Goal: Communication & Community: Share content

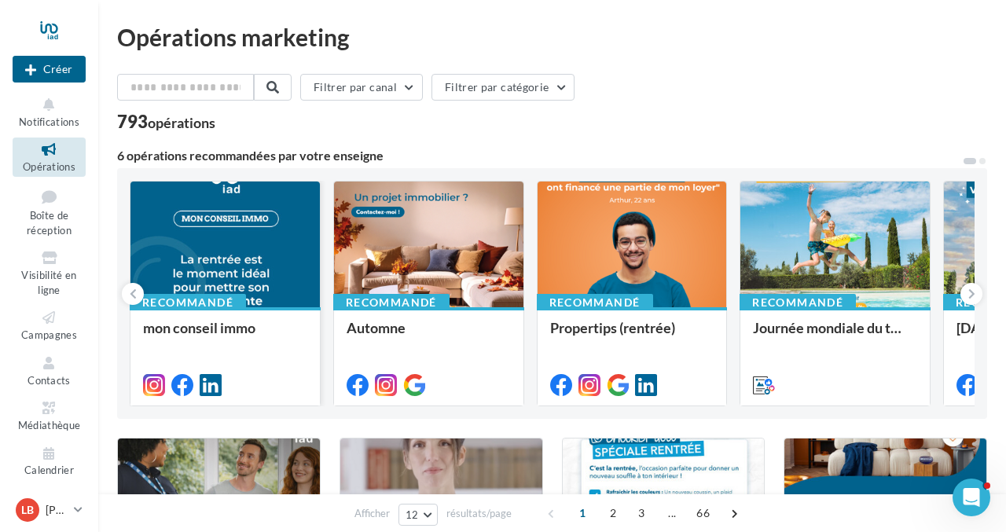
click at [250, 251] on div at bounding box center [225, 245] width 189 height 127
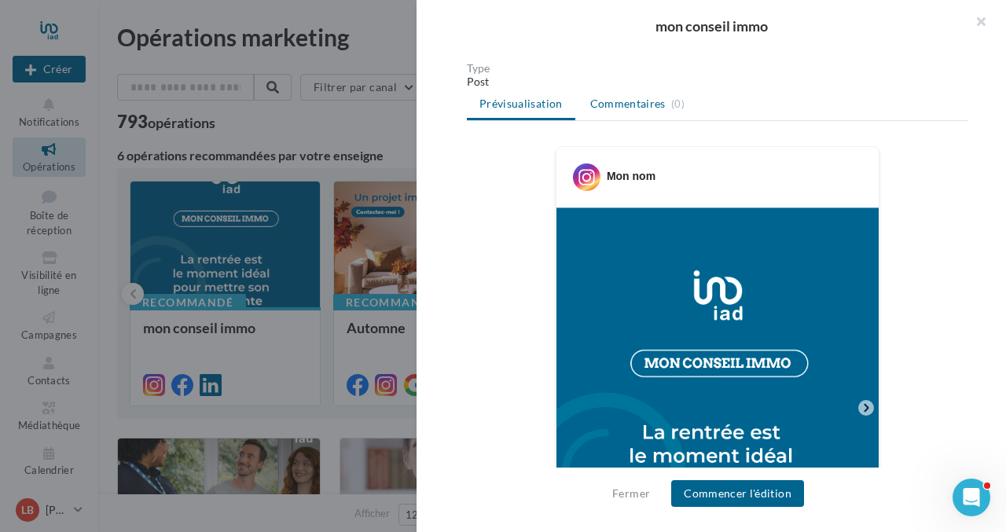
scroll to position [349, 0]
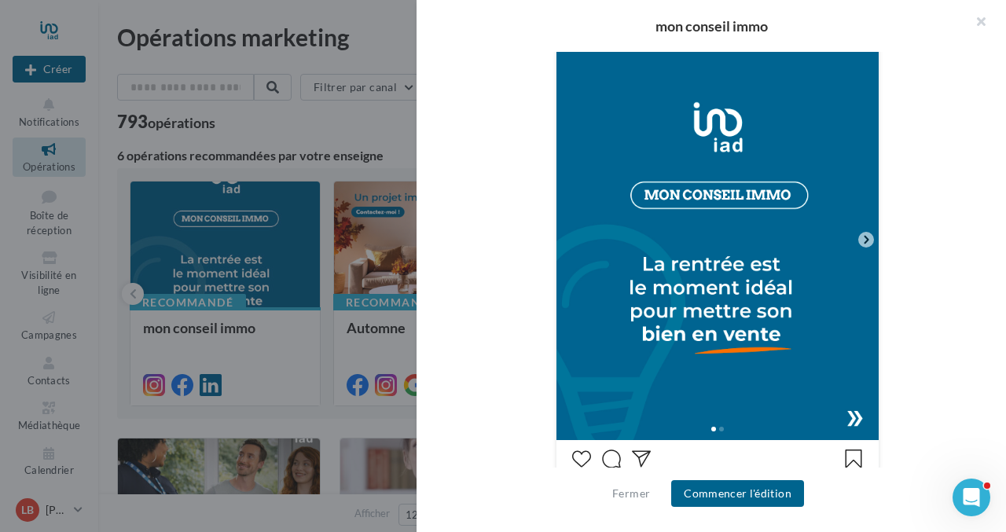
click at [866, 241] on icon at bounding box center [866, 240] width 14 height 14
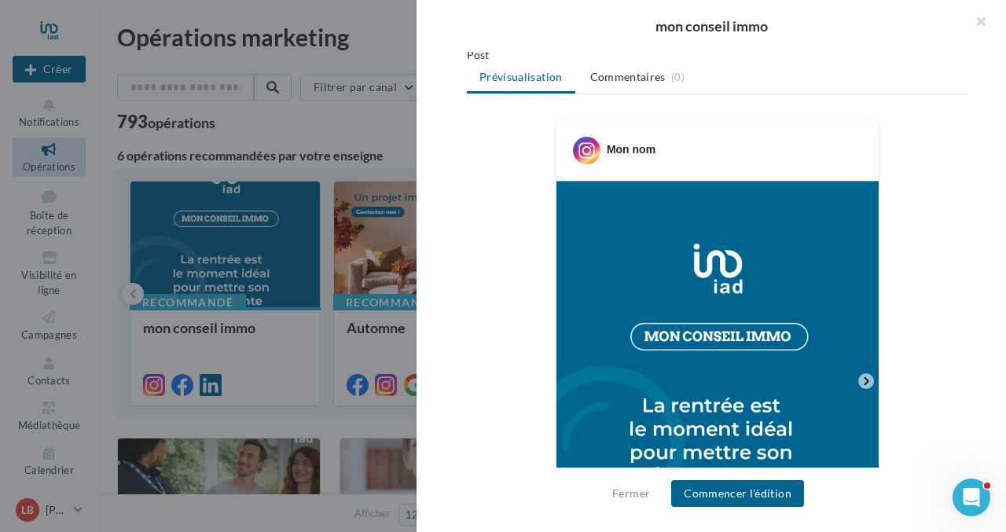
scroll to position [0, 0]
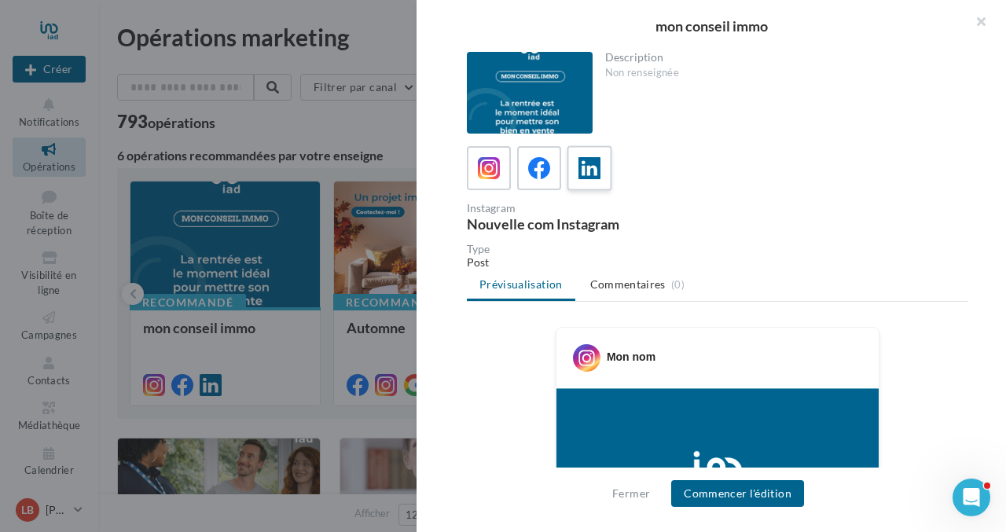
click at [597, 172] on icon at bounding box center [590, 168] width 23 height 23
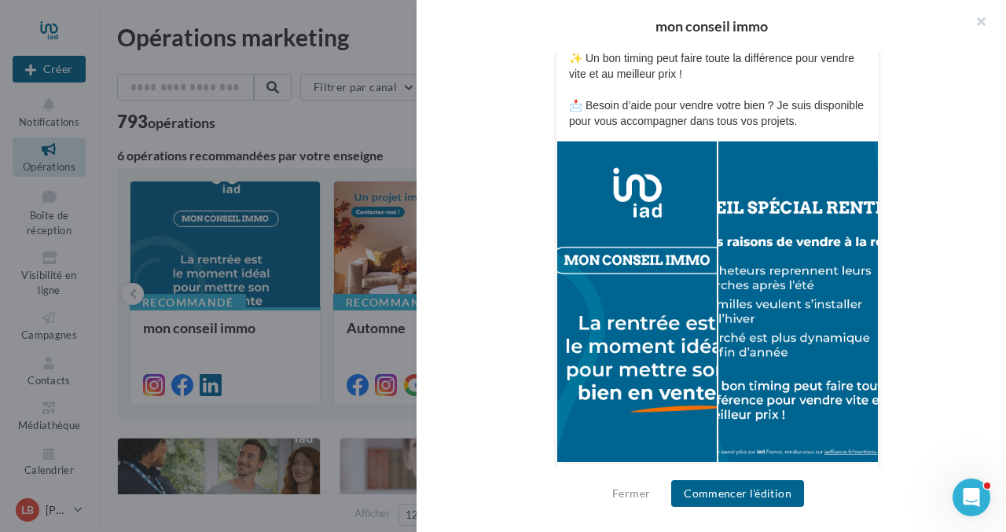
scroll to position [506, 0]
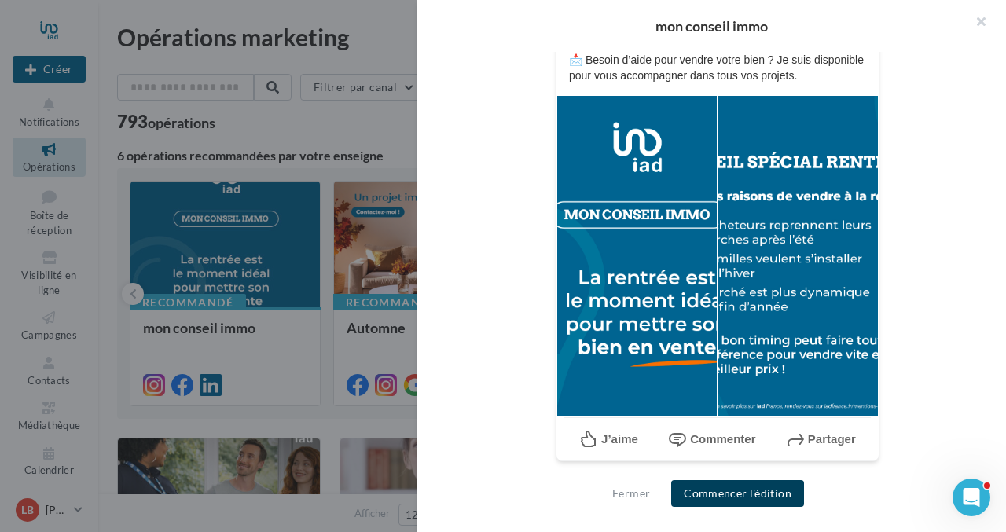
click at [753, 500] on button "Commencer l'édition" at bounding box center [737, 493] width 133 height 27
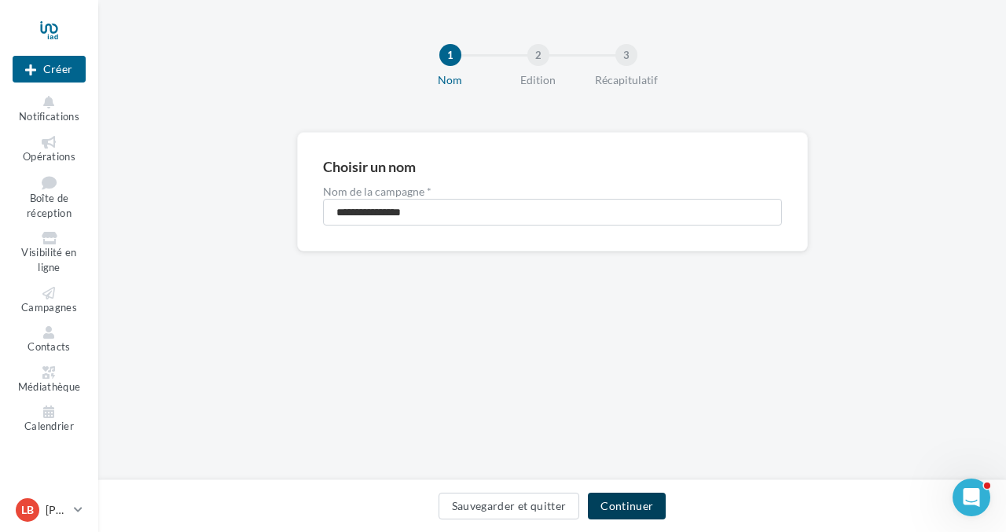
click at [624, 506] on button "Continuer" at bounding box center [627, 506] width 78 height 27
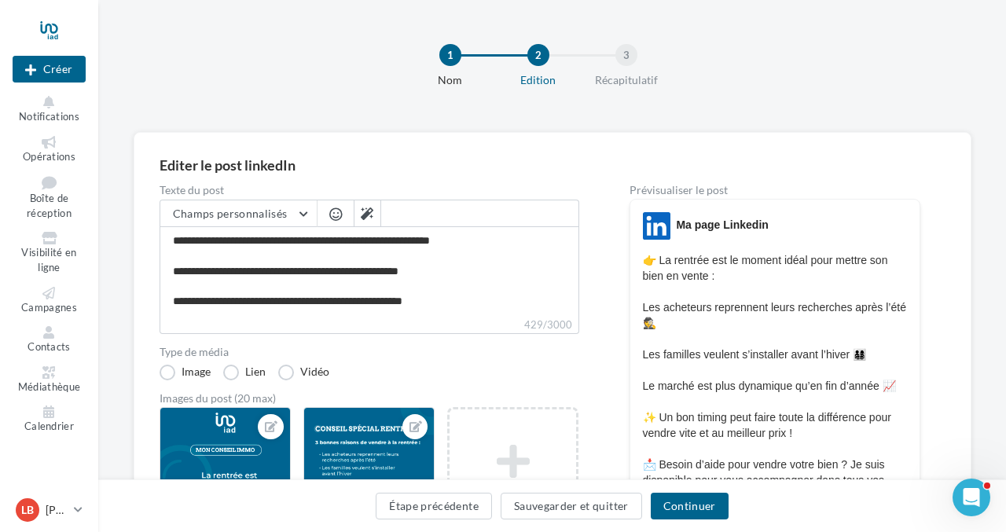
click at [784, 105] on div "1 Nom 2 Edition 3 Récapitulatif" at bounding box center [577, 72] width 908 height 94
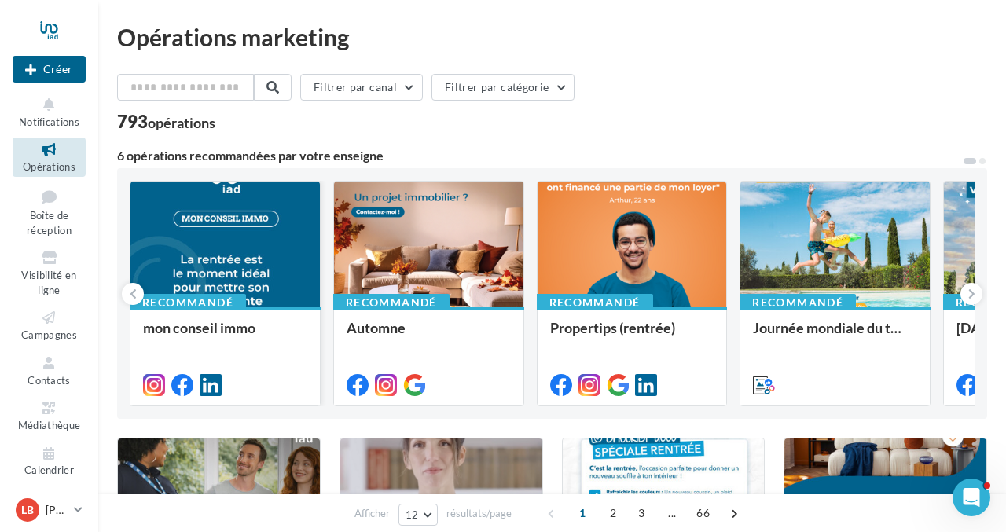
click at [289, 356] on div "mon conseil immo" at bounding box center [225, 356] width 164 height 72
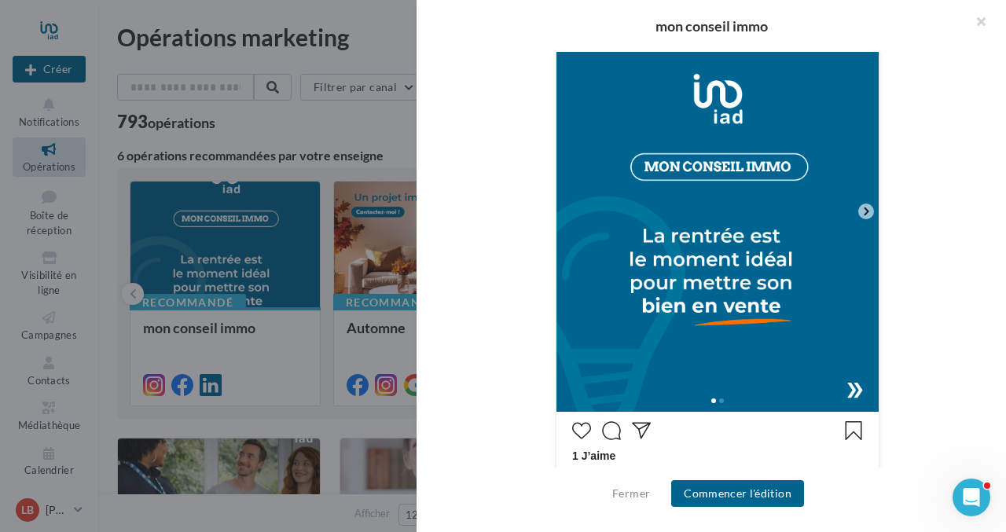
scroll to position [335, 0]
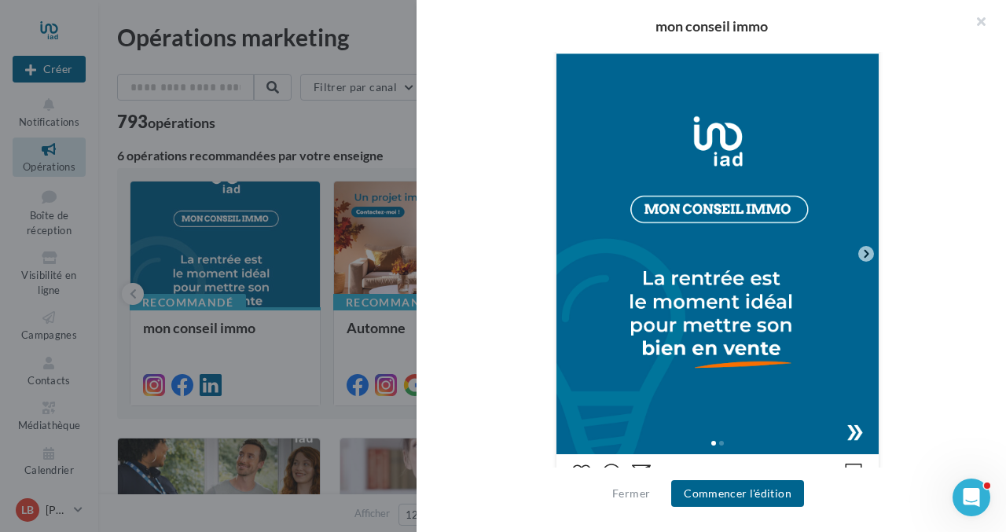
click at [866, 257] on icon at bounding box center [866, 254] width 5 height 8
click at [866, 254] on icon at bounding box center [866, 254] width 14 height 14
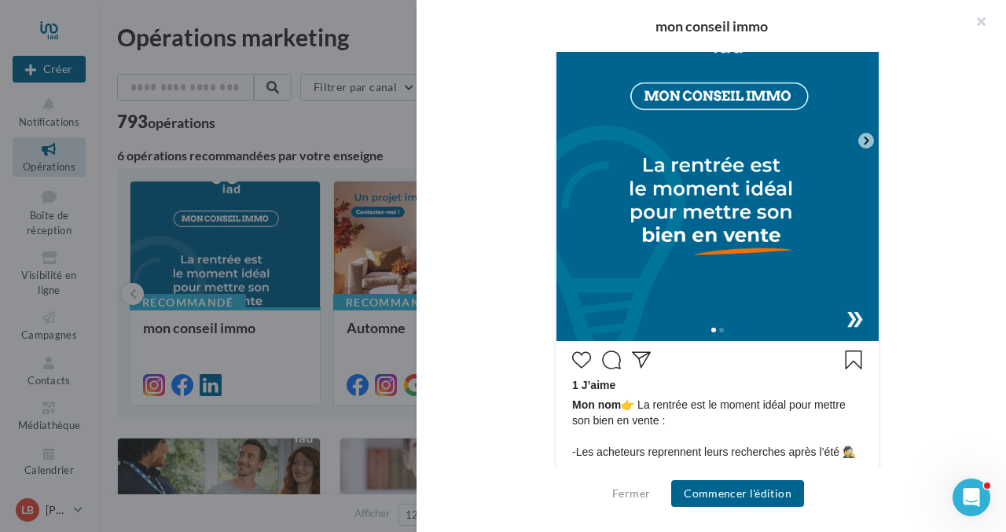
scroll to position [452, 0]
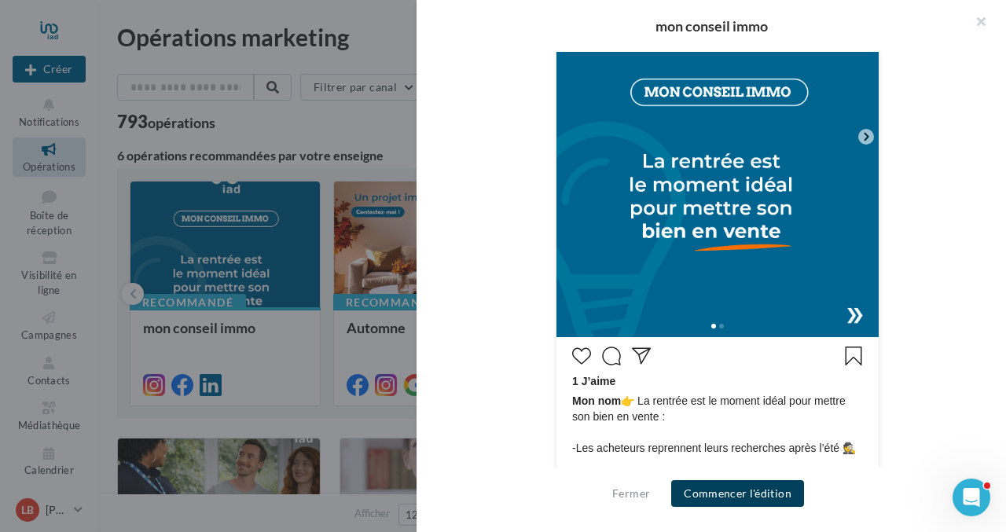
click at [763, 499] on button "Commencer l'édition" at bounding box center [737, 493] width 133 height 27
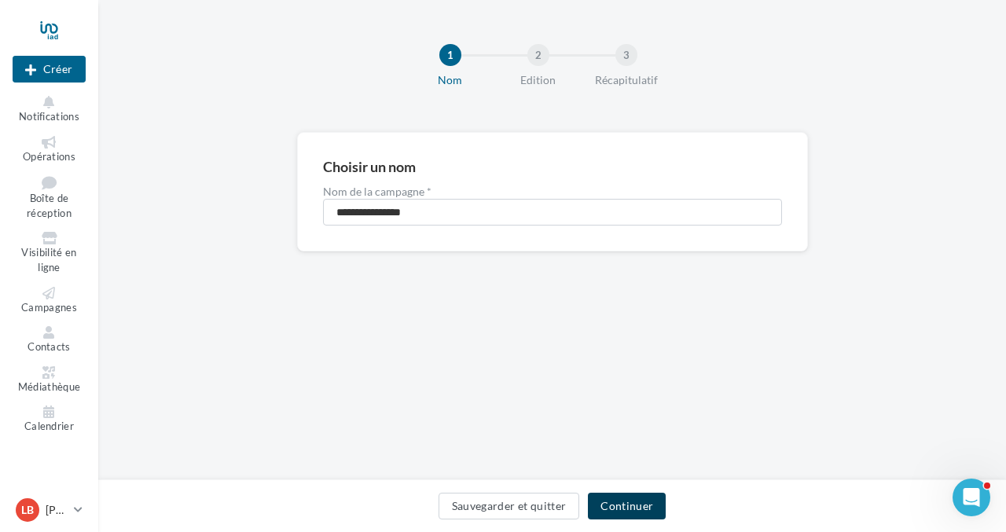
click at [646, 510] on button "Continuer" at bounding box center [627, 506] width 78 height 27
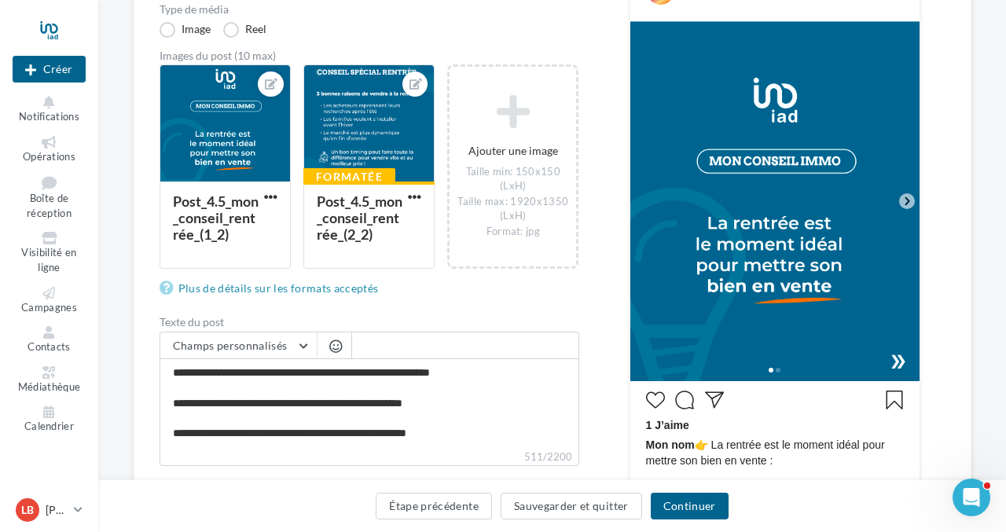
scroll to position [222, 0]
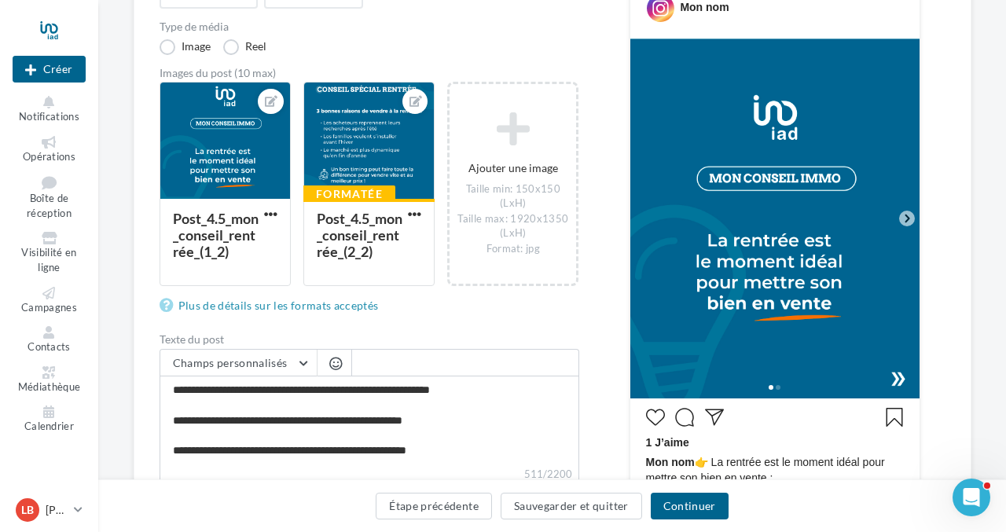
click at [675, 188] on img at bounding box center [775, 219] width 289 height 360
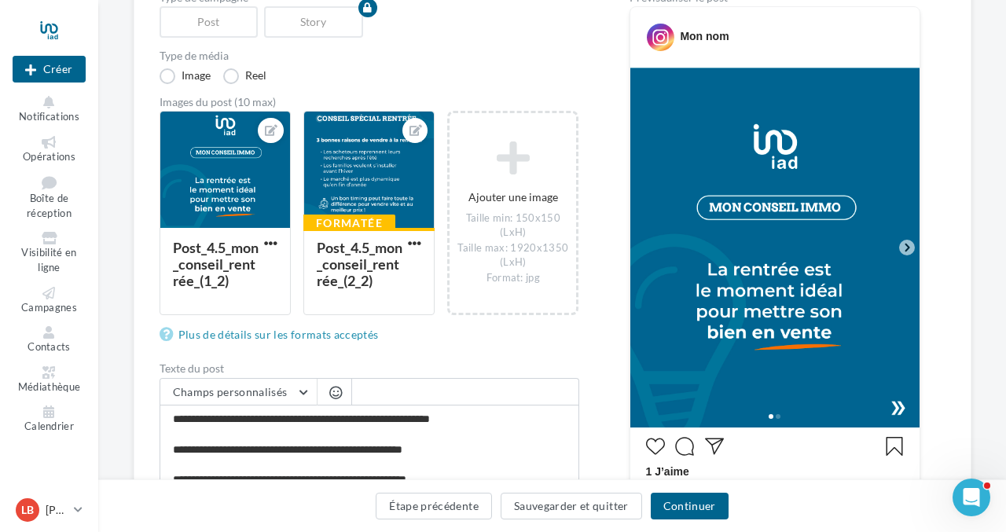
scroll to position [182, 0]
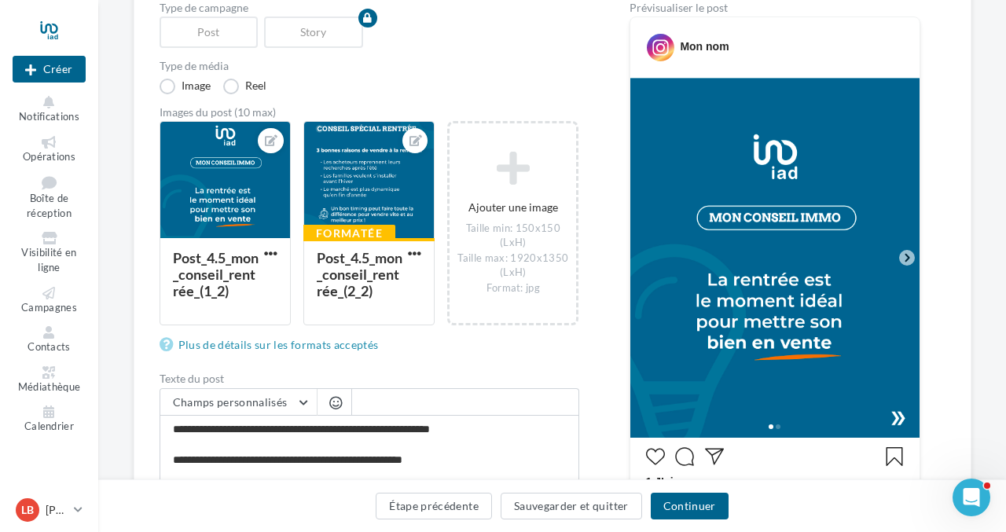
click at [909, 260] on icon at bounding box center [907, 258] width 14 height 14
click at [219, 200] on div at bounding box center [225, 181] width 130 height 118
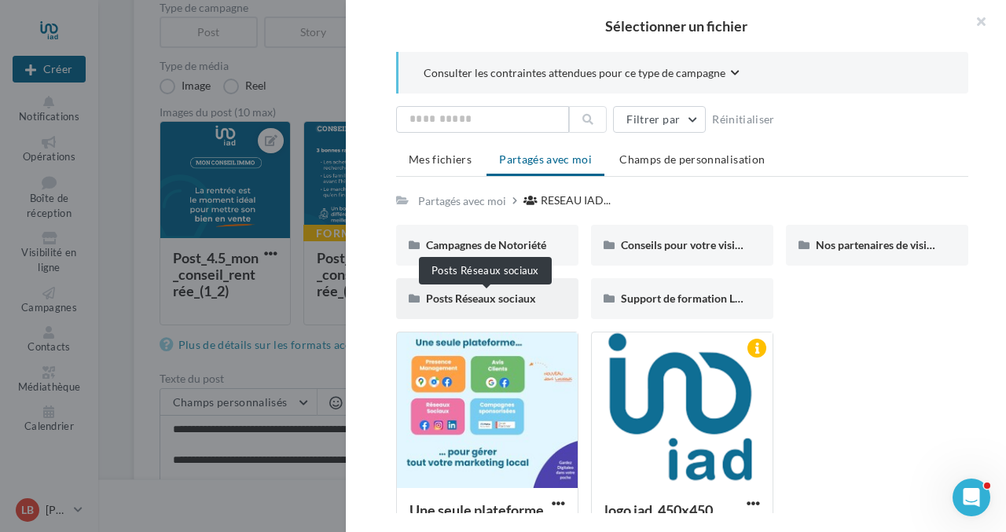
click at [447, 304] on span "Posts Réseaux sociaux" at bounding box center [481, 298] width 110 height 13
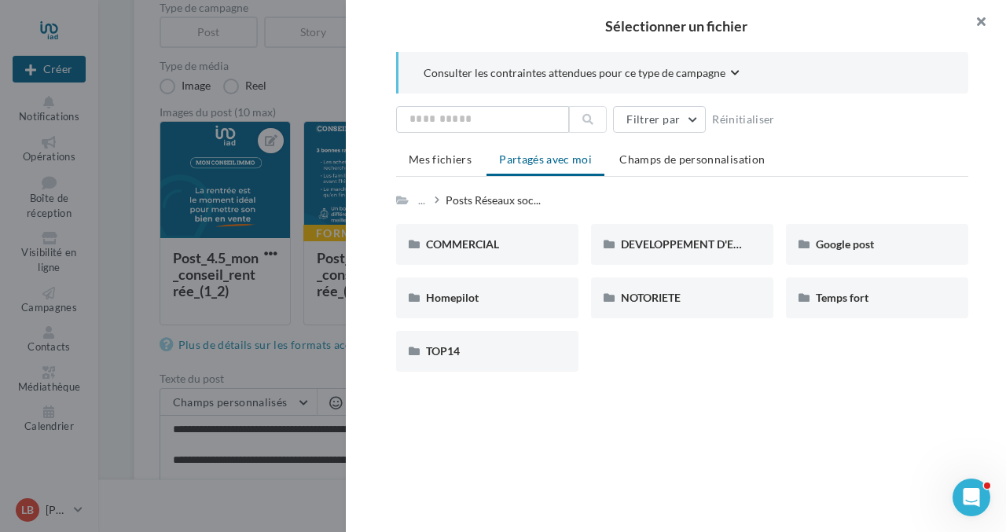
click at [981, 20] on button "button" at bounding box center [975, 23] width 63 height 47
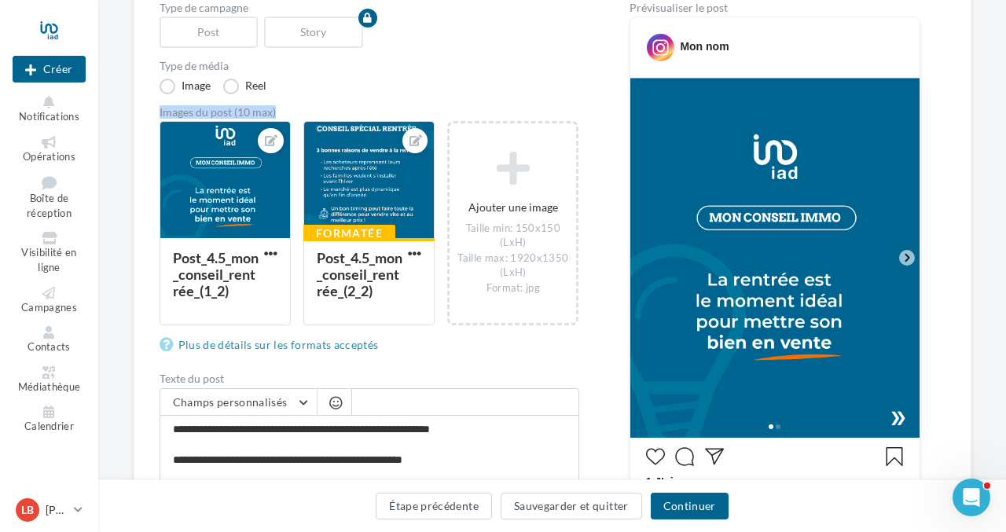
drag, startPoint x: 231, startPoint y: 189, endPoint x: 457, endPoint y: 86, distance: 247.7
click at [472, 84] on div "Type de campagne Post Story Type de média Image Reel Images du post (10 max) Po…" at bounding box center [370, 447] width 420 height 891
click at [202, 226] on div at bounding box center [225, 181] width 130 height 118
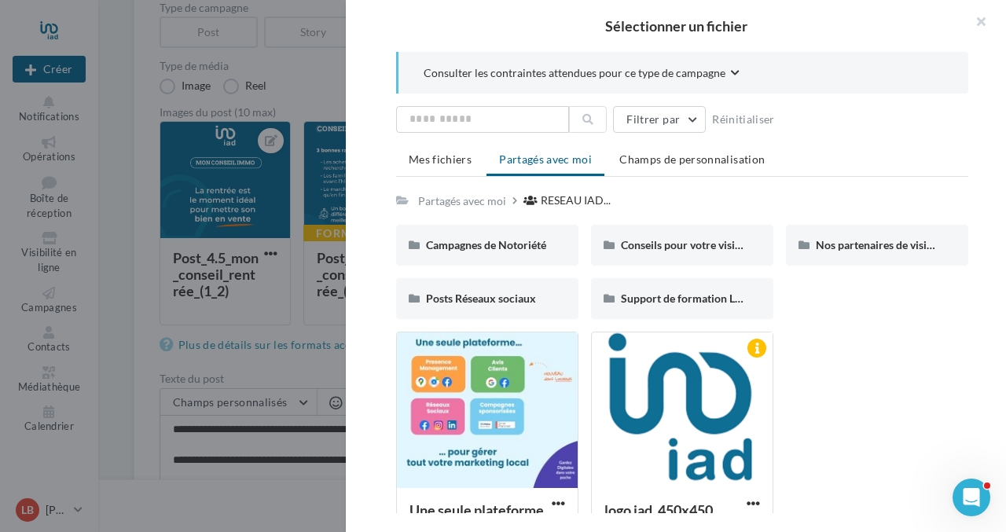
click at [205, 326] on div "Sélectionner un fichier Consulter les contraintes attendues pour ce type de cam…" at bounding box center [225, 326] width 131 height 0
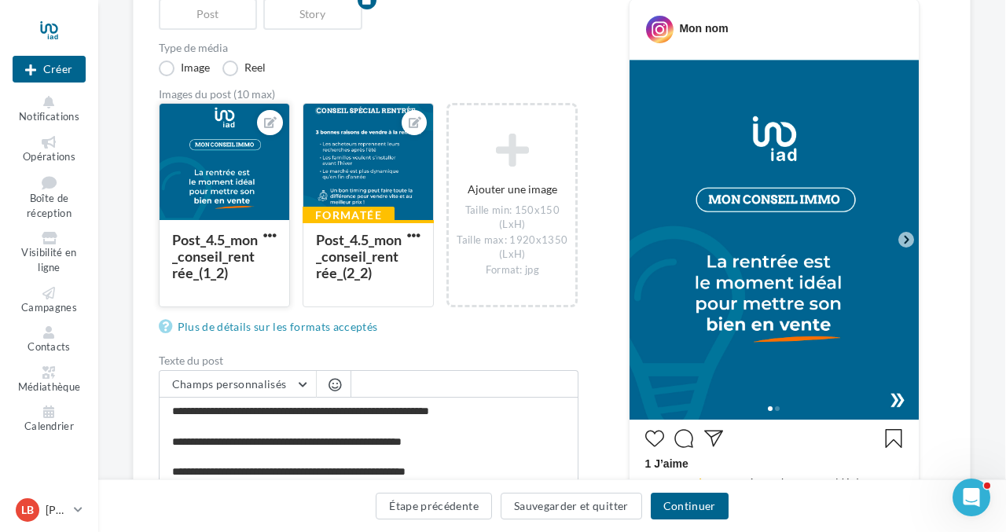
scroll to position [153, 1]
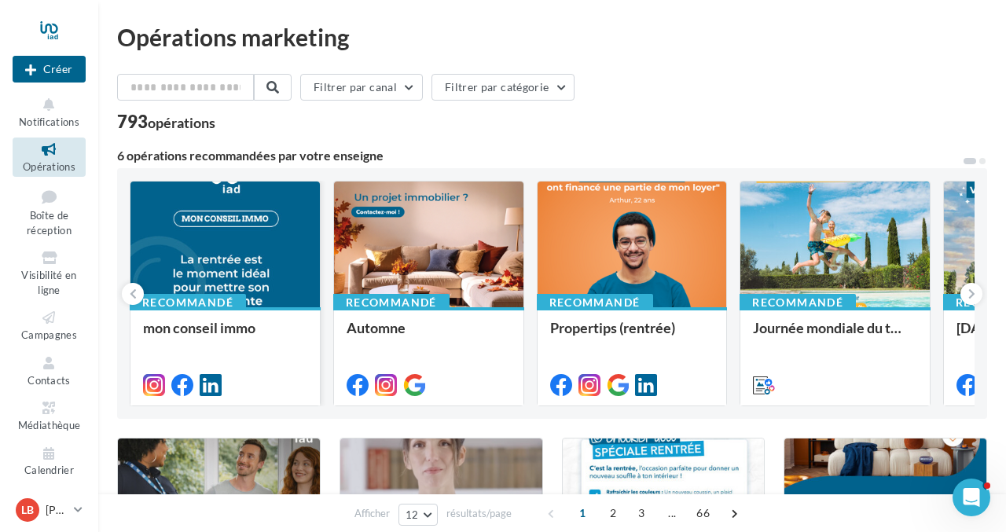
click at [263, 262] on div at bounding box center [225, 245] width 189 height 127
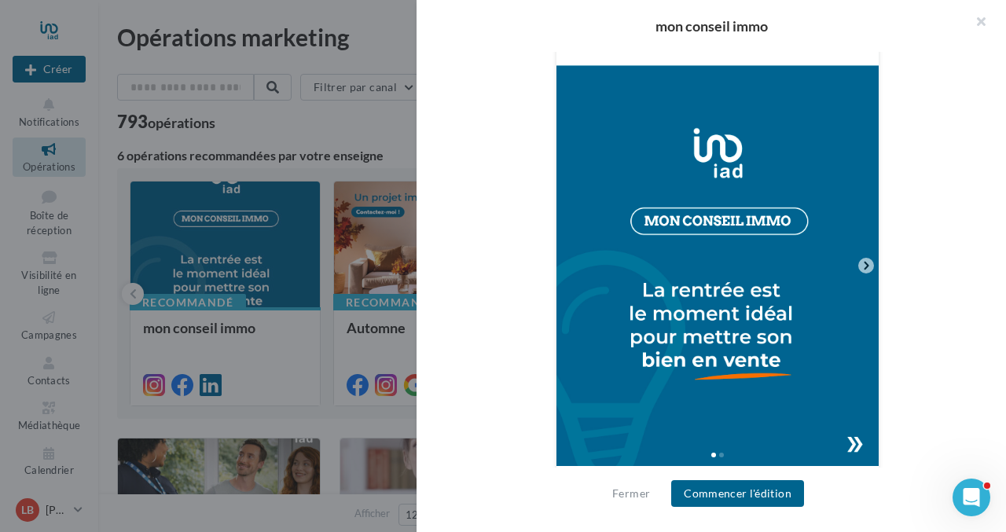
scroll to position [325, 0]
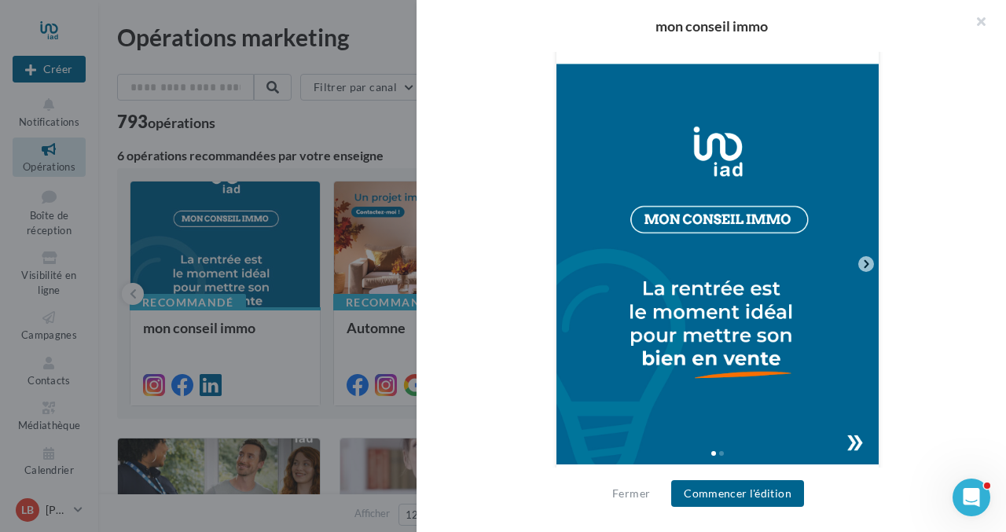
click at [557, 64] on img at bounding box center [718, 264] width 322 height 401
click at [557, 62] on div "Mon nom" at bounding box center [718, 33] width 322 height 61
click at [868, 259] on icon at bounding box center [866, 264] width 14 height 14
click at [866, 262] on icon at bounding box center [866, 264] width 5 height 8
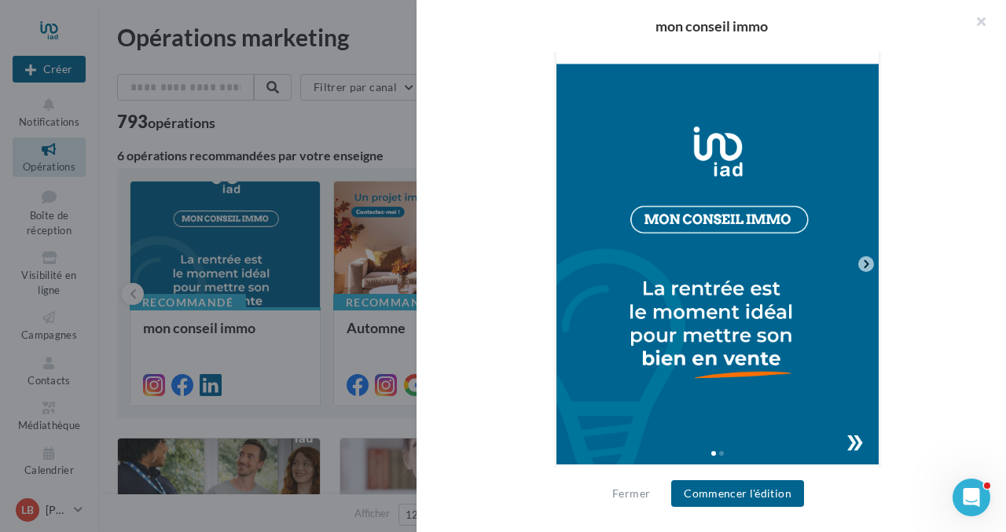
click at [866, 262] on icon at bounding box center [866, 264] width 5 height 8
click at [858, 443] on div at bounding box center [718, 452] width 322 height 25
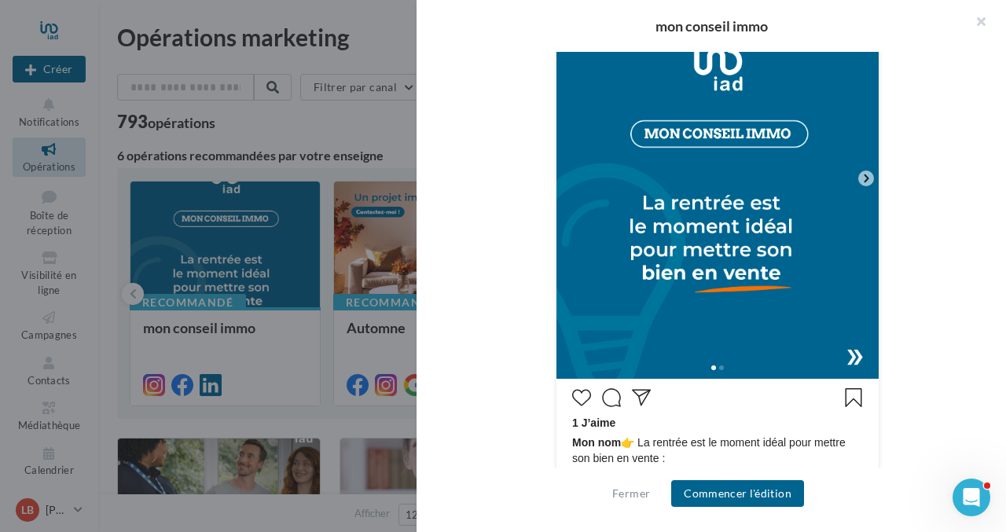
scroll to position [410, 0]
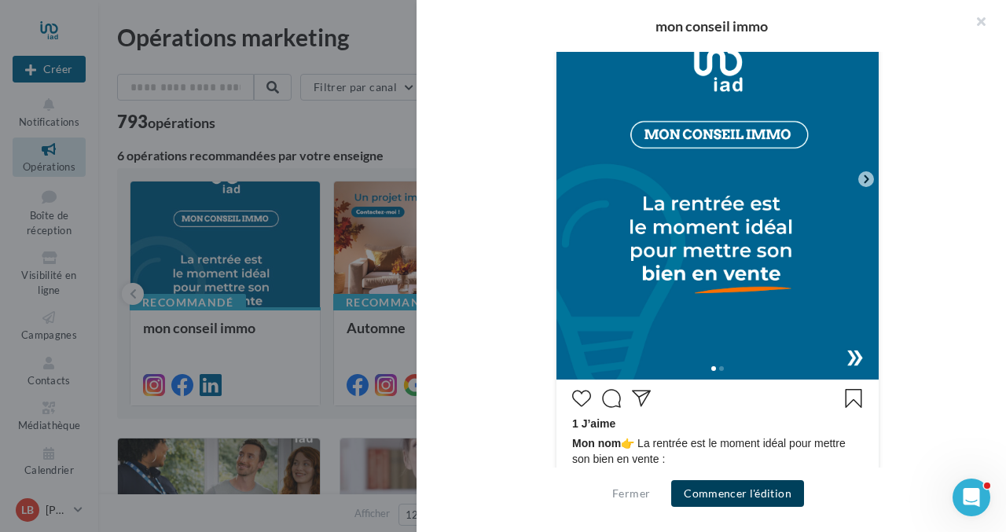
click at [752, 496] on button "Commencer l'édition" at bounding box center [737, 493] width 133 height 27
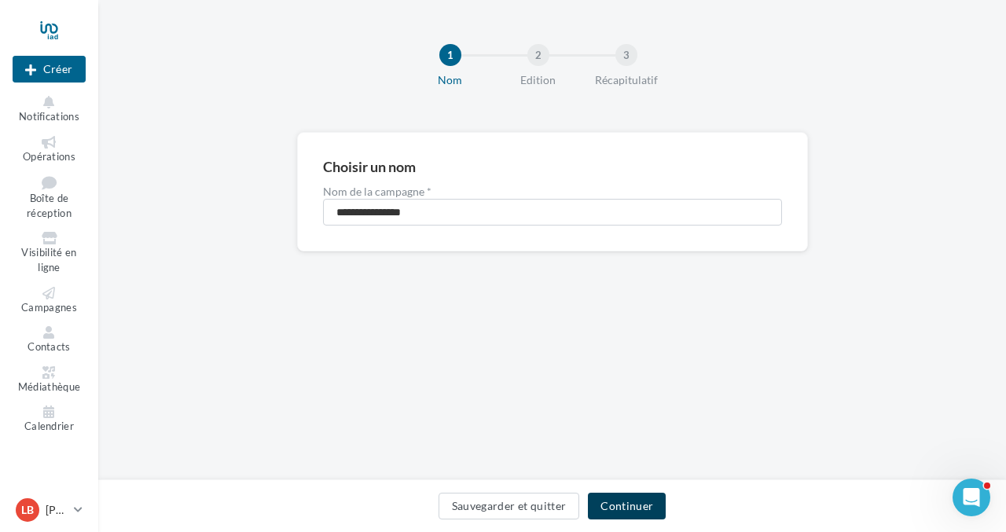
click at [619, 495] on button "Continuer" at bounding box center [627, 506] width 78 height 27
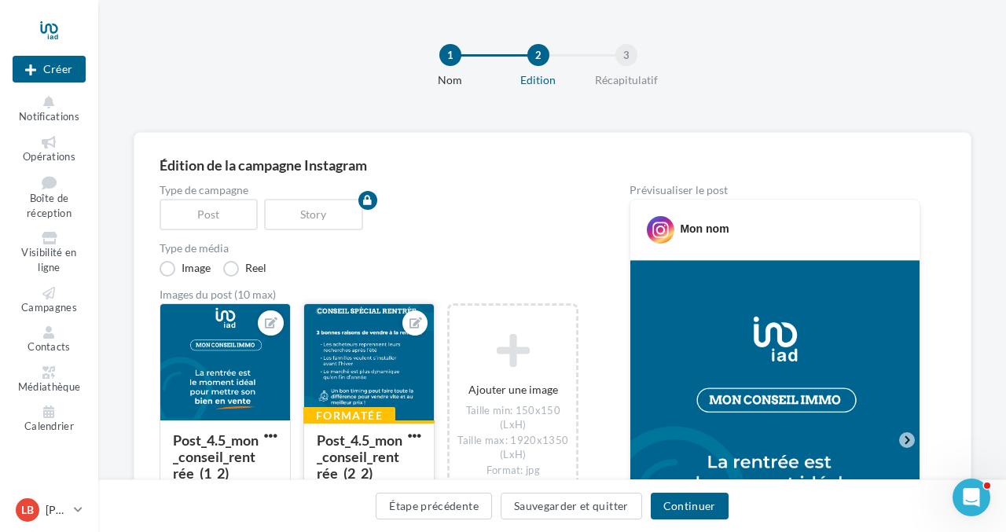
click at [373, 353] on div at bounding box center [369, 363] width 130 height 118
click at [307, 508] on div "Sélectionner un fichier Consulter les contraintes attendues pour ce type de cam…" at bounding box center [369, 508] width 131 height 0
click at [416, 323] on icon at bounding box center [416, 323] width 13 height 11
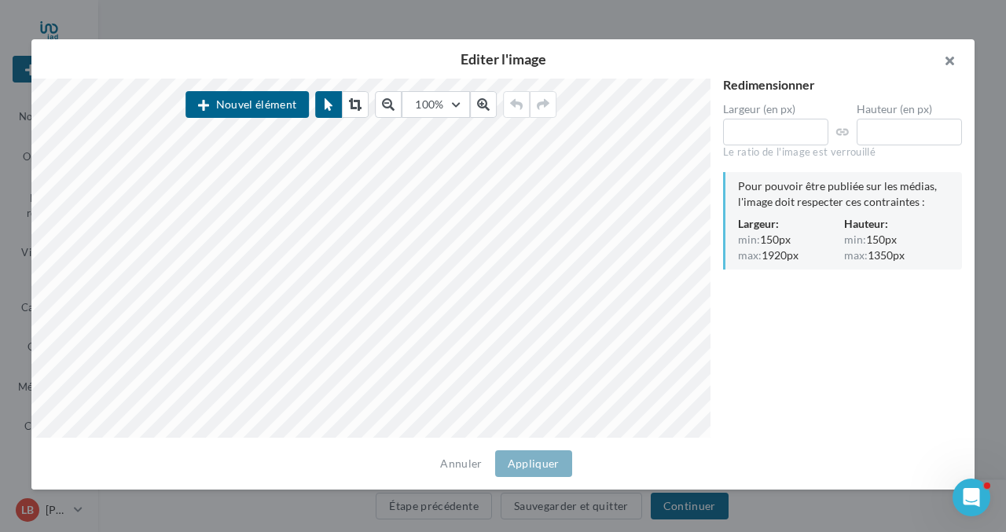
click at [949, 61] on button "button" at bounding box center [943, 62] width 63 height 47
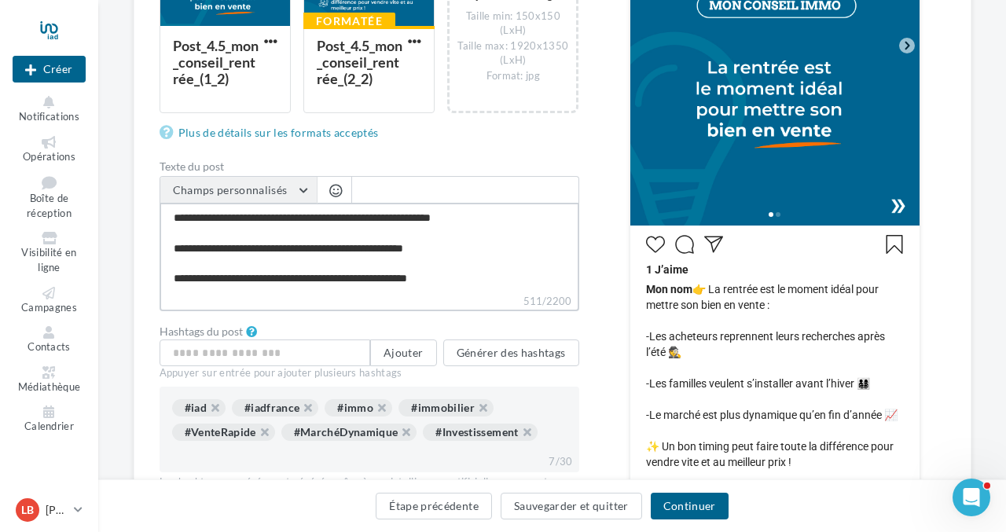
drag, startPoint x: 387, startPoint y: 278, endPoint x: 239, endPoint y: 201, distance: 166.7
click at [239, 201] on div "**********" at bounding box center [370, 243] width 420 height 135
